Goal: Information Seeking & Learning: Learn about a topic

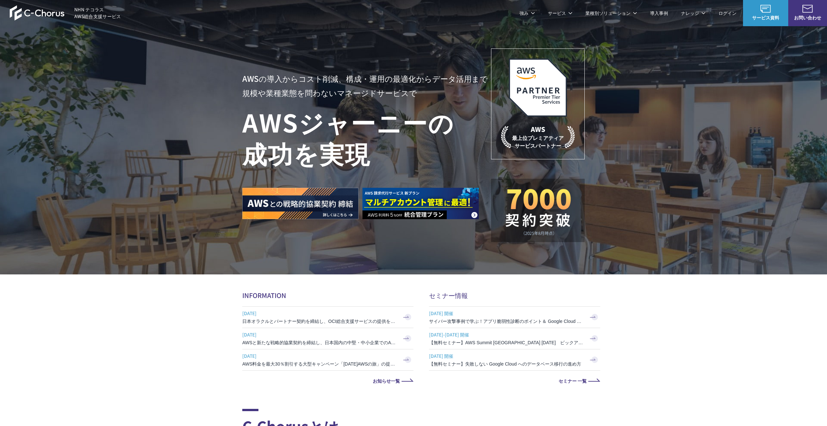
click at [279, 41] on link "C-Chorusの強み" at bounding box center [268, 39] width 33 height 6
click at [263, 39] on link "C-Chorusの強み" at bounding box center [268, 39] width 33 height 6
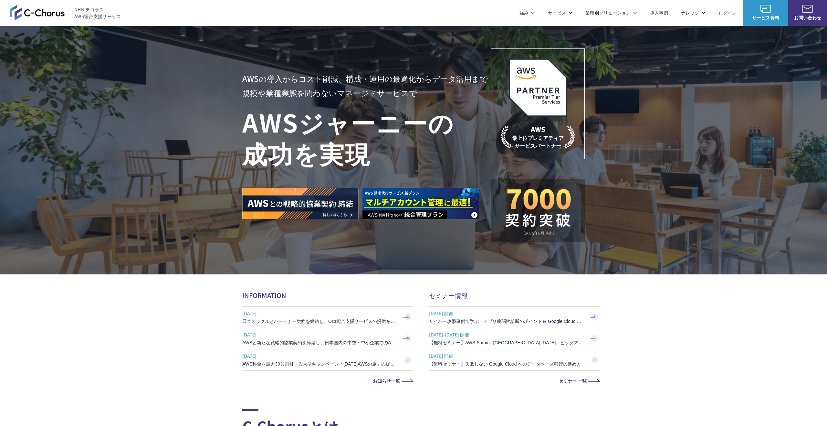
scroll to position [317, 0]
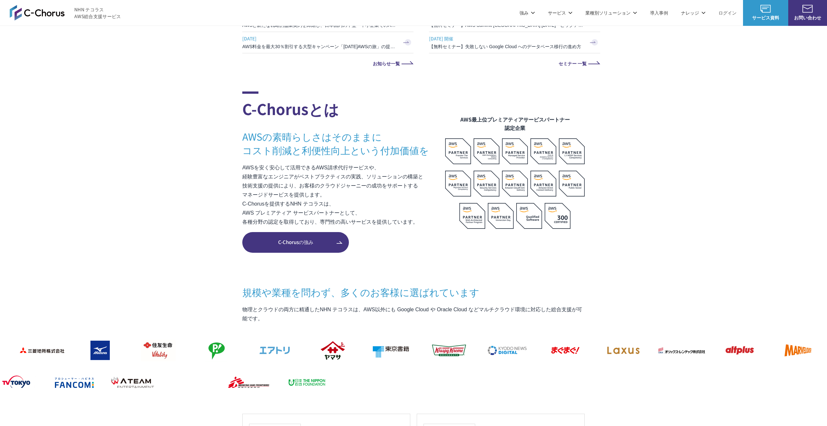
click at [250, 206] on p "AWSを安く安心して活用できるAWS請求代行サービスや、 経験豊富なエンジニアがベストプラクティスの実践、ソリューションの構築と 技術支援の提供により、お客様…" at bounding box center [343, 194] width 203 height 63
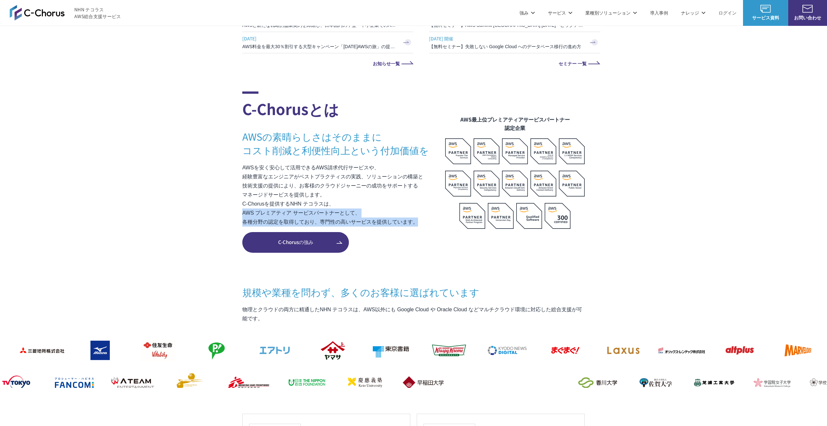
drag, startPoint x: 244, startPoint y: 213, endPoint x: 422, endPoint y: 228, distance: 178.7
click at [422, 228] on div "C-Chorusとは AWSの素晴らしさはそのままに コスト削減と利便性向上という付加価値を AWSを安く安心して活用できるAWS請求代行サービスや、 経験豊…" at bounding box center [343, 159] width 203 height 137
copy p "AWS プレミアティア サービスパートナーとして、 各種分野の認定を取得しており、専門性の高いサービスを提供しています。"
click at [239, 214] on section "C-Chorusとは AWSの素晴らしさはそのままに コスト削減と利便性向上という付加価値を AWSを安く安心して活用できるAWS請求代行サービスや、 経験豊…" at bounding box center [413, 326] width 827 height 470
drag, startPoint x: 242, startPoint y: 204, endPoint x: 428, endPoint y: 221, distance: 186.6
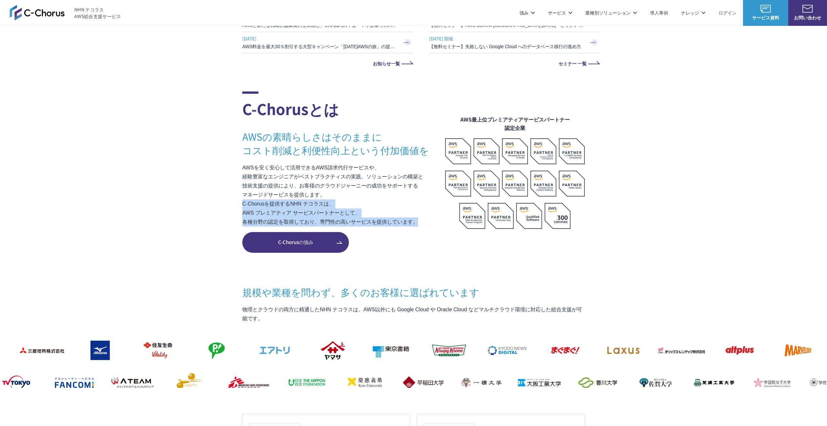
click at [428, 221] on p "AWSを安く安心して活用できるAWS請求代行サービスや、 経験豊富なエンジニアがベストプラクティスの実践、ソリューションの構築と 技術支援の提供により、お客様…" at bounding box center [343, 194] width 203 height 63
copy p "C-Chorusを提供するNHN テコラスは、 AWS プレミアティア サービスパートナーとして、 各種分野の認定を取得しており、専門性の高いサービスを提供し…"
